Goal: Check status: Check status

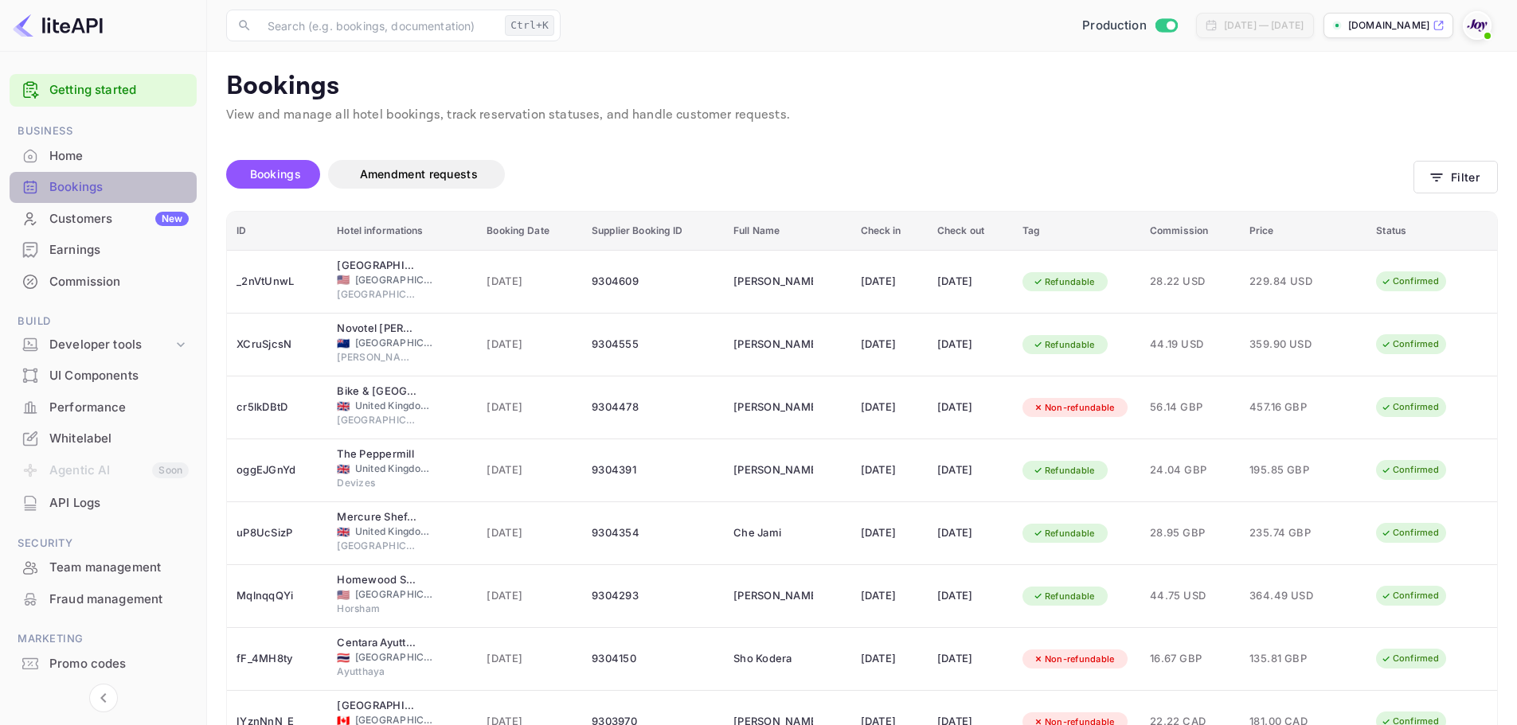
click at [88, 185] on div "Bookings" at bounding box center [118, 187] width 139 height 18
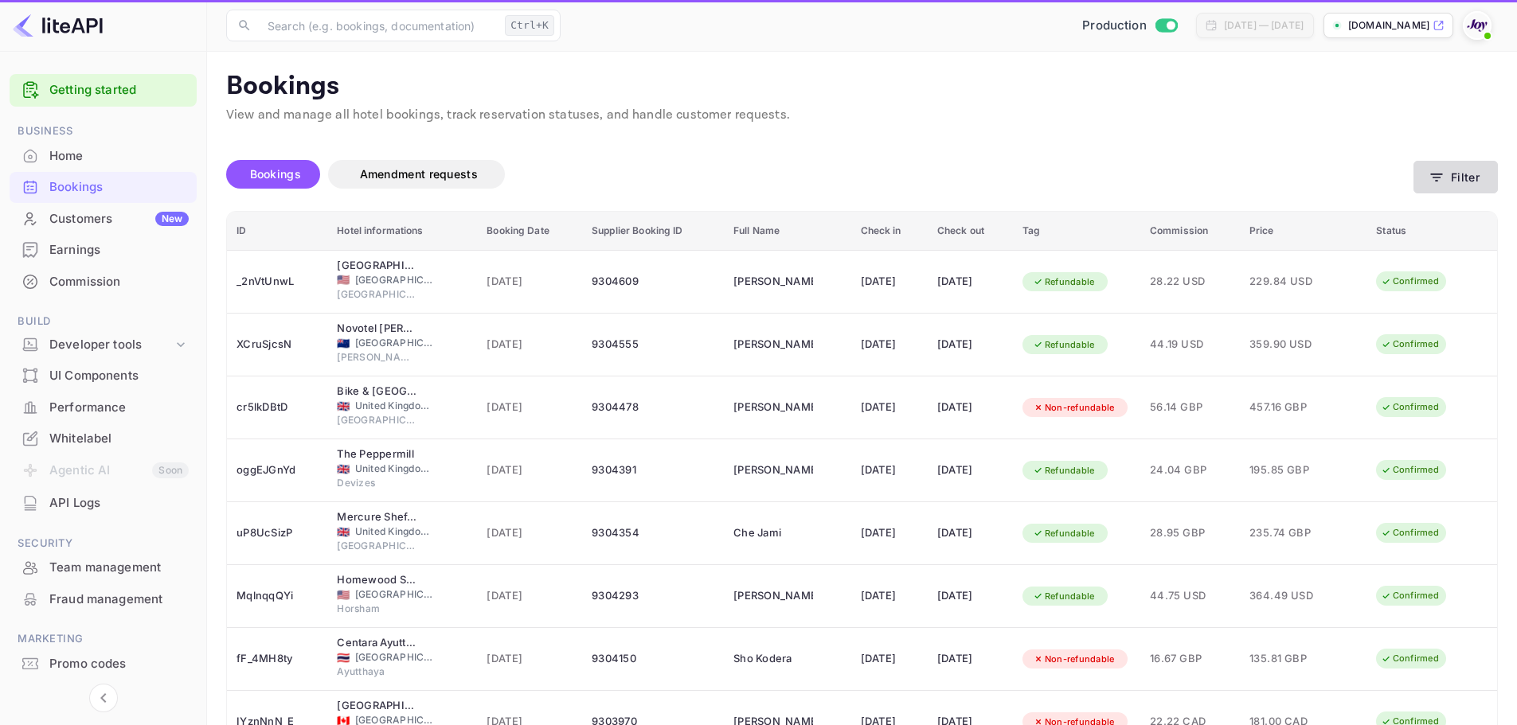
click at [1486, 178] on button "Filter" at bounding box center [1455, 177] width 84 height 33
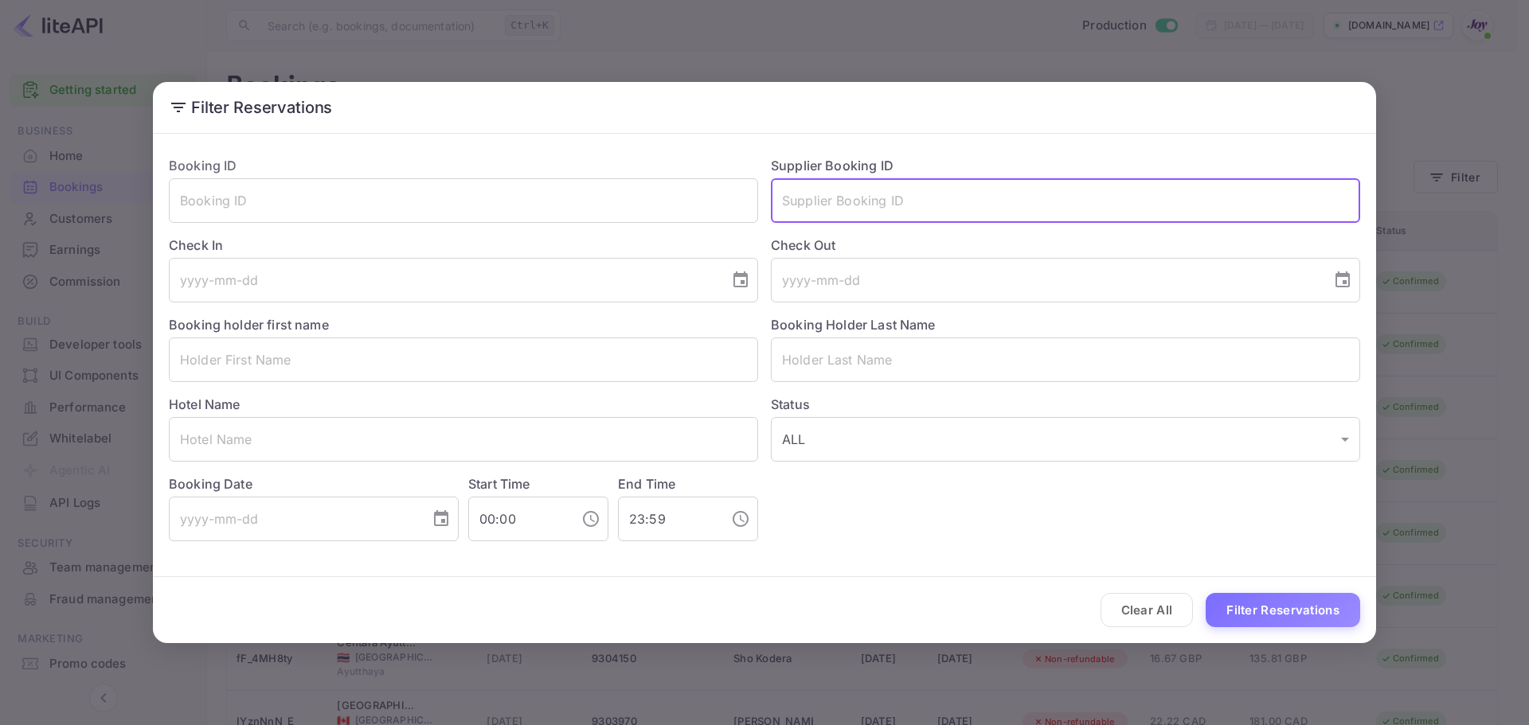
click at [864, 189] on input "text" at bounding box center [1065, 200] width 589 height 45
paste input "(8613801"
click at [784, 197] on input "(8613801" at bounding box center [1065, 200] width 589 height 45
type input "8613801"
click at [1290, 602] on button "Filter Reservations" at bounding box center [1282, 610] width 154 height 34
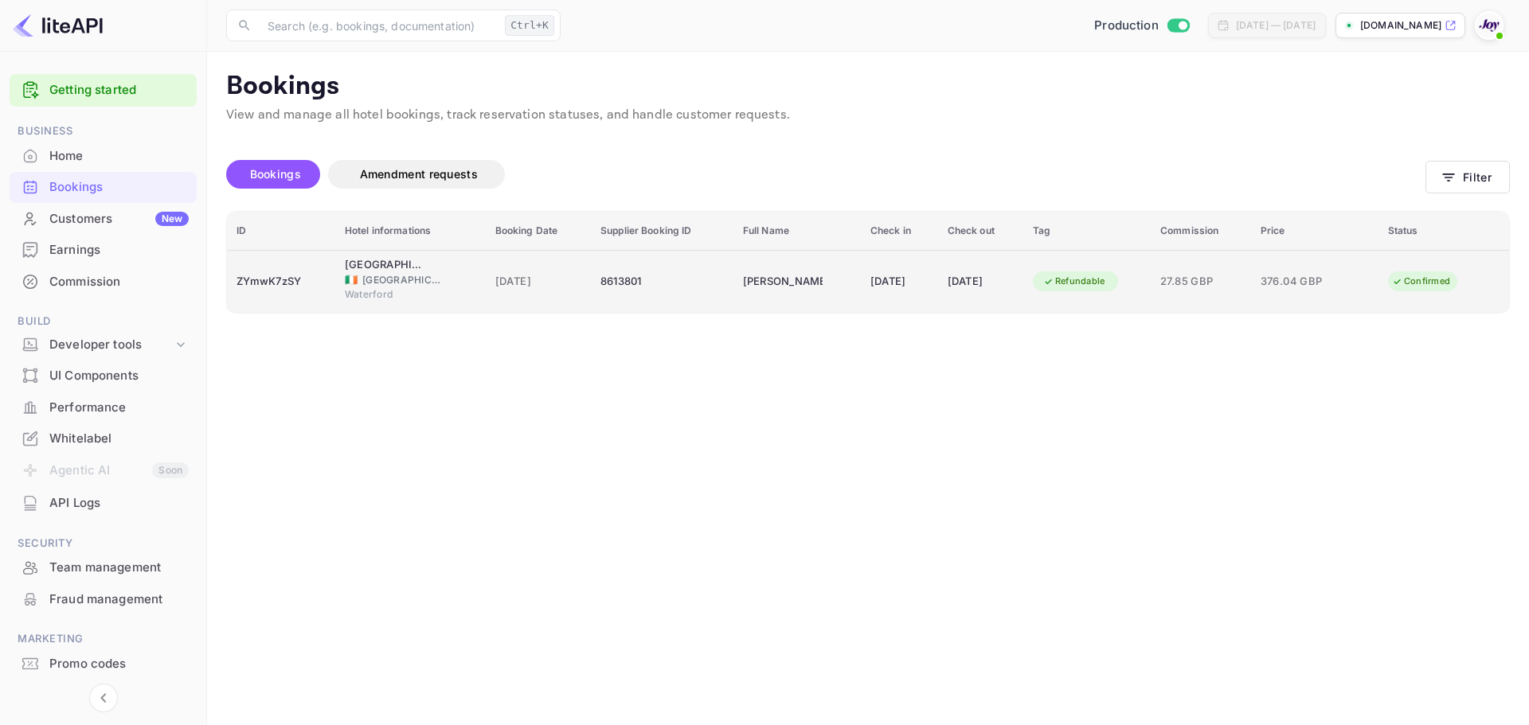
click at [362, 282] on span "Ireland" at bounding box center [402, 280] width 80 height 14
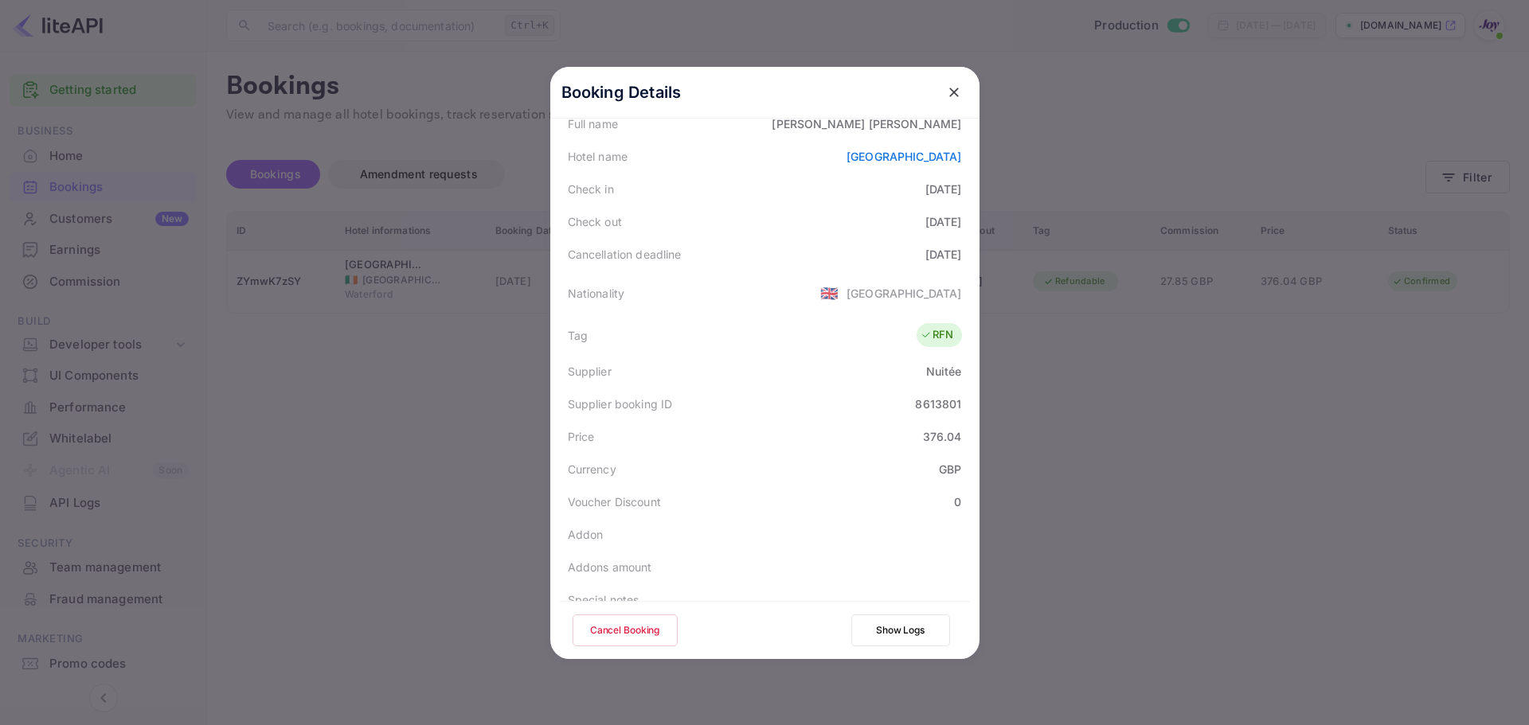
scroll to position [239, 0]
